Goal: Find specific page/section: Find specific page/section

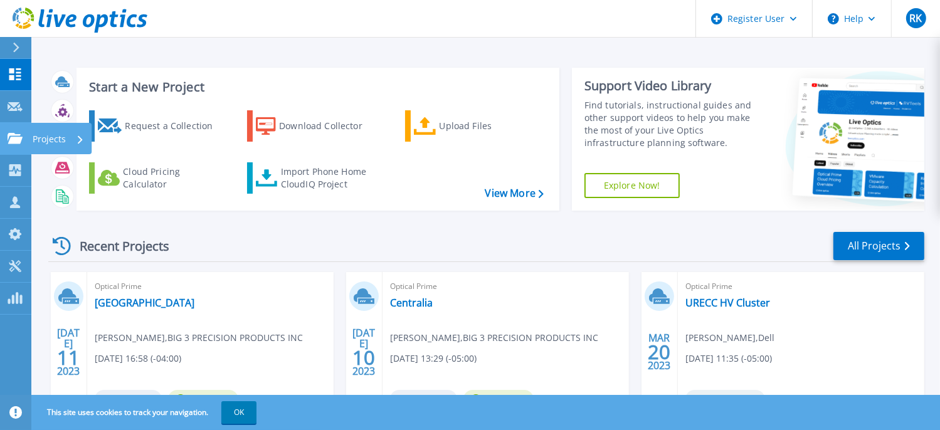
click at [9, 139] on icon at bounding box center [15, 138] width 15 height 11
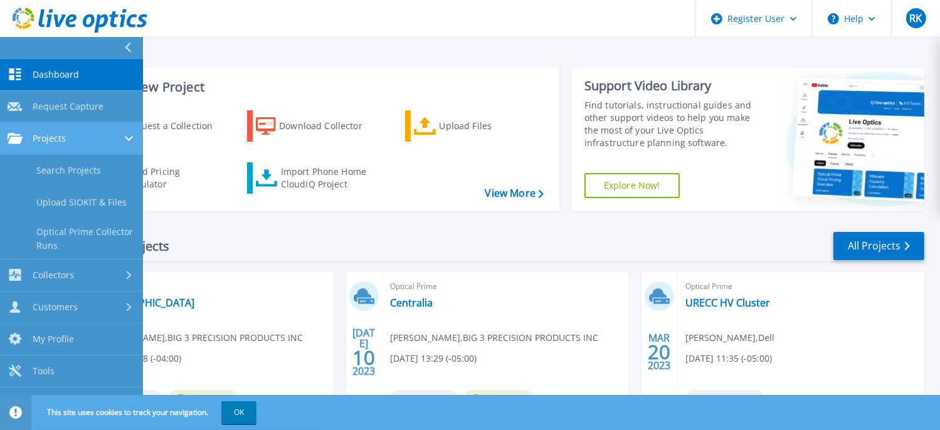
click at [32, 134] on div "Projects" at bounding box center [37, 138] width 58 height 11
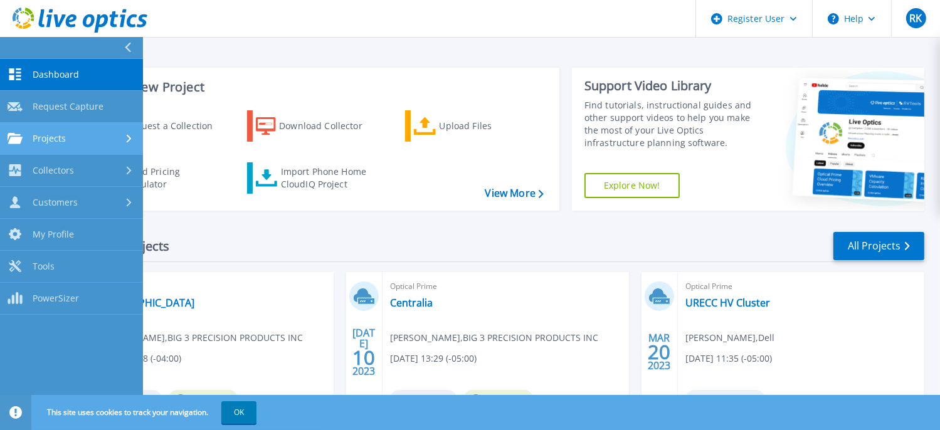
click at [31, 135] on div "Projects" at bounding box center [37, 138] width 58 height 11
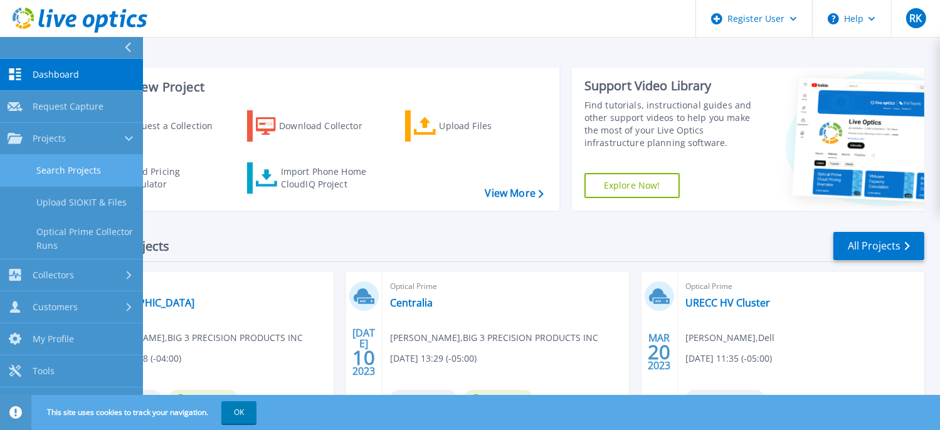
click at [68, 165] on link "Search Projects" at bounding box center [71, 171] width 143 height 32
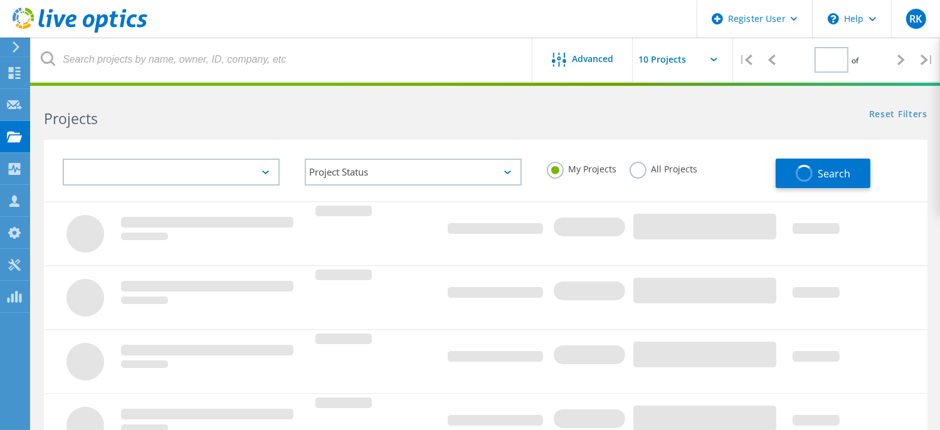
type input "1"
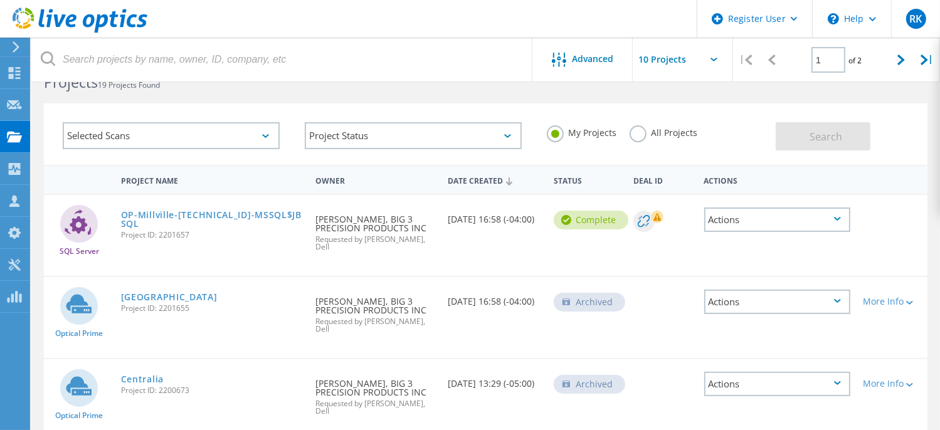
scroll to position [38, 0]
click at [492, 179] on div "Date Created" at bounding box center [494, 179] width 106 height 24
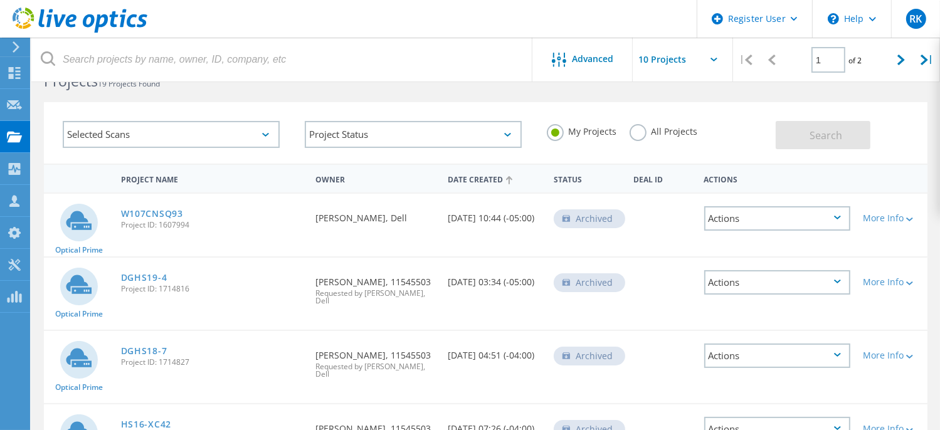
click at [494, 175] on div "Date Created" at bounding box center [494, 179] width 106 height 24
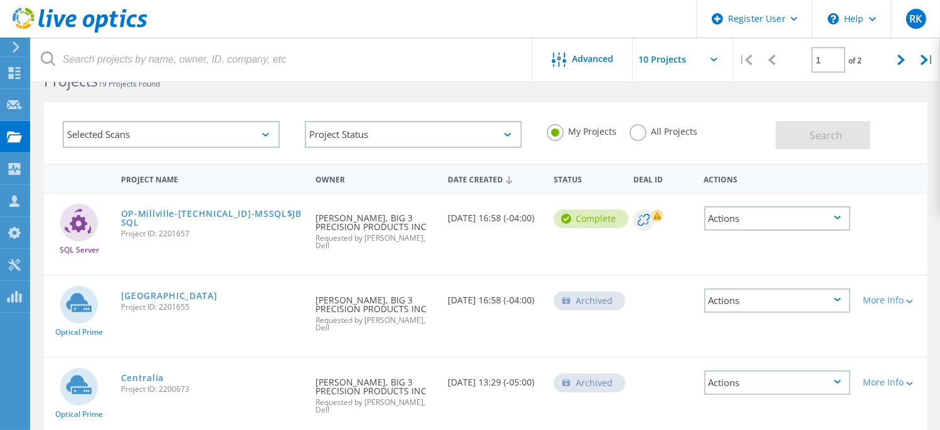
click at [18, 263] on use at bounding box center [14, 265] width 12 height 12
